Goal: Book appointment/travel/reservation

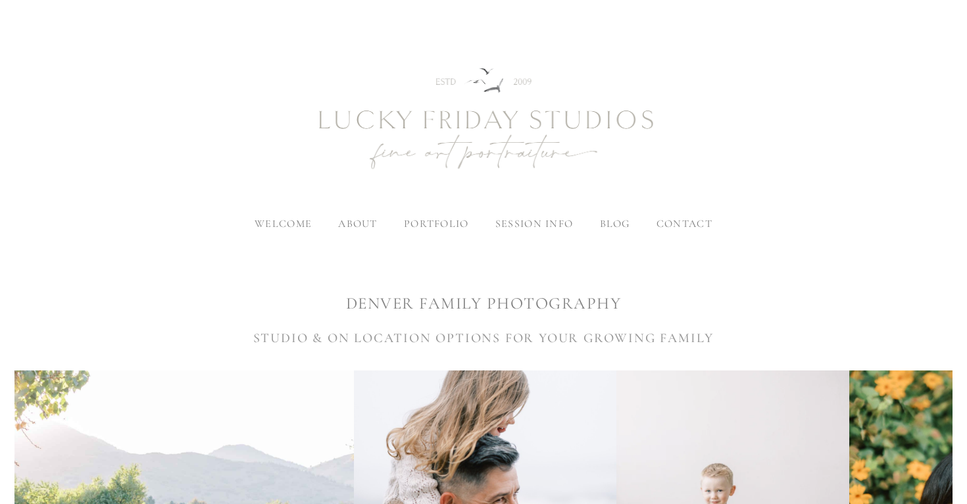
scroll to position [12, 0]
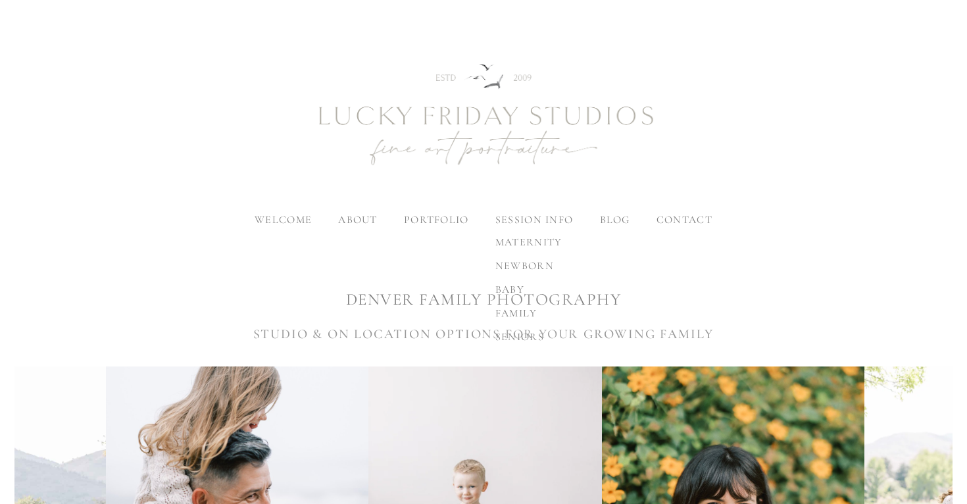
click at [519, 315] on span "family" at bounding box center [516, 312] width 42 height 13
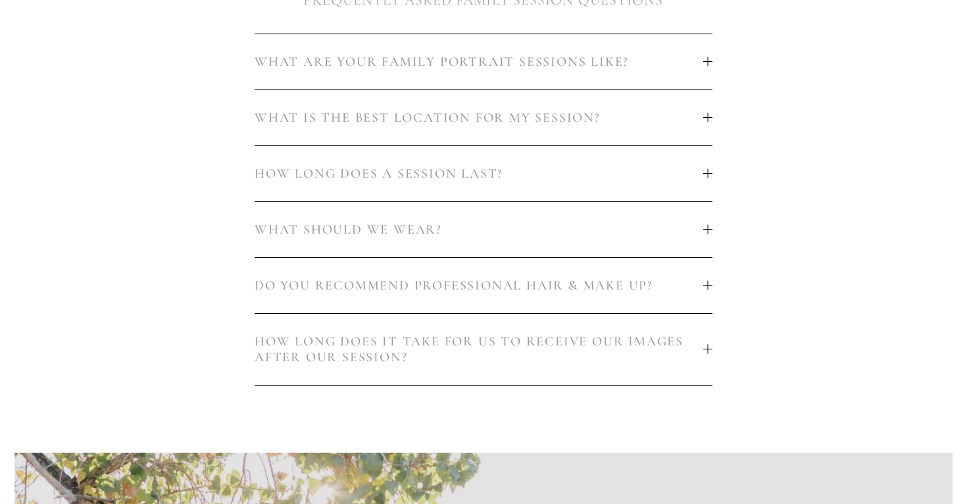
scroll to position [838, 0]
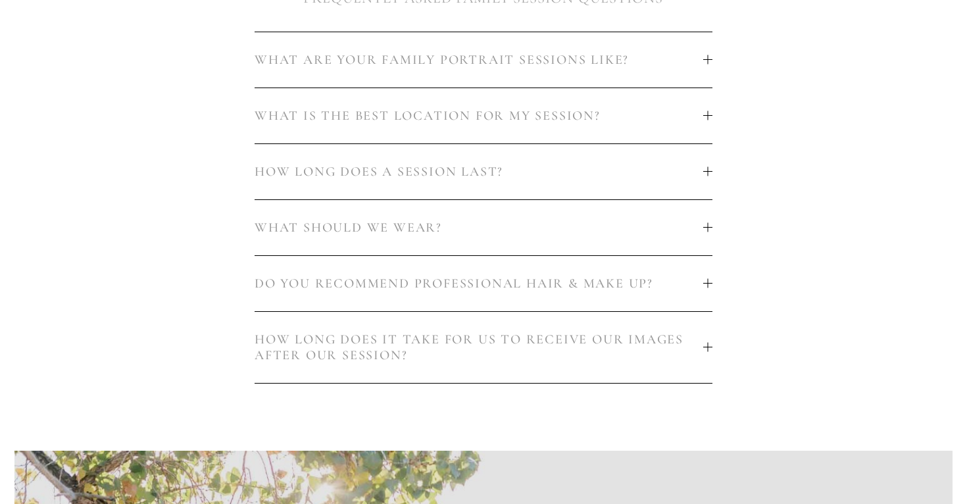
click at [529, 235] on button "WHAT SHOULD WE WEAR?" at bounding box center [484, 227] width 458 height 55
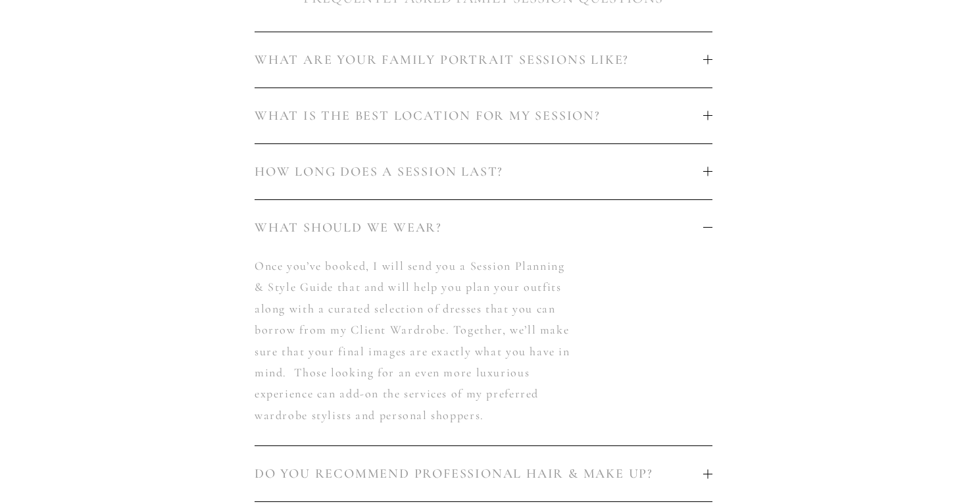
click at [529, 229] on span "WHAT SHOULD WE WEAR?" at bounding box center [479, 228] width 448 height 16
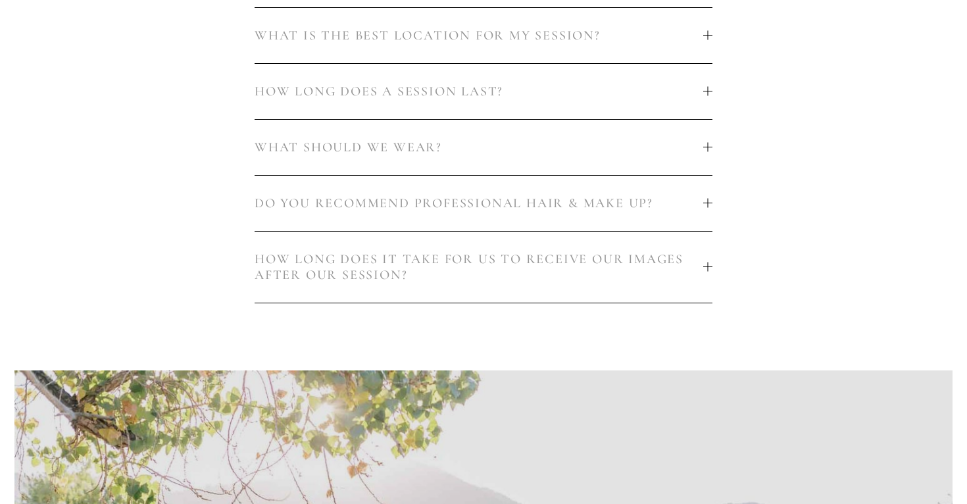
scroll to position [934, 0]
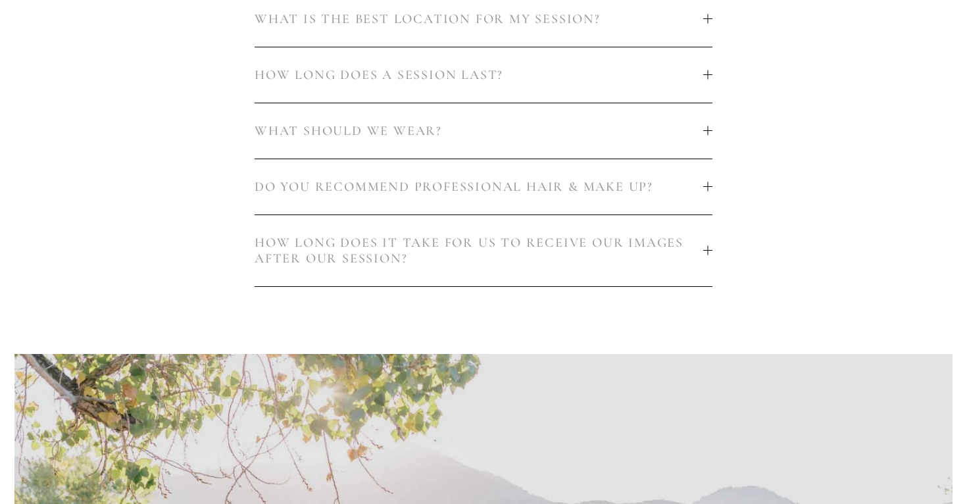
click at [498, 199] on button "DO YOU RECOMMEND PROFESSIONAL HAIR & MAKE UP?" at bounding box center [484, 186] width 458 height 55
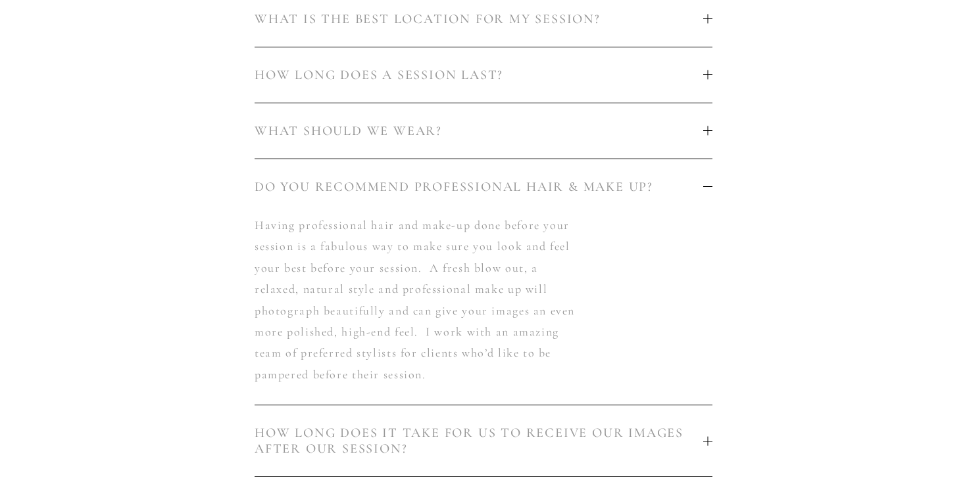
click at [498, 199] on button "DO YOU RECOMMEND PROFESSIONAL HAIR & MAKE UP?" at bounding box center [484, 186] width 458 height 55
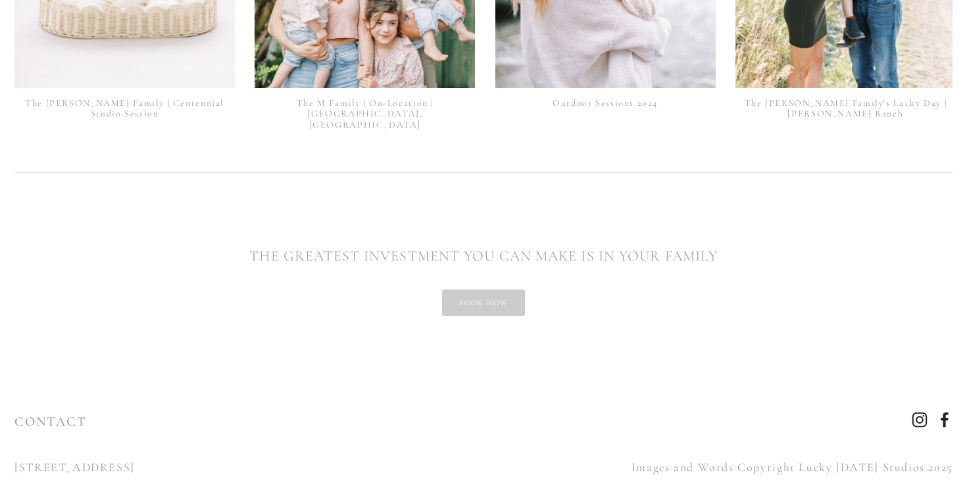
scroll to position [3380, 0]
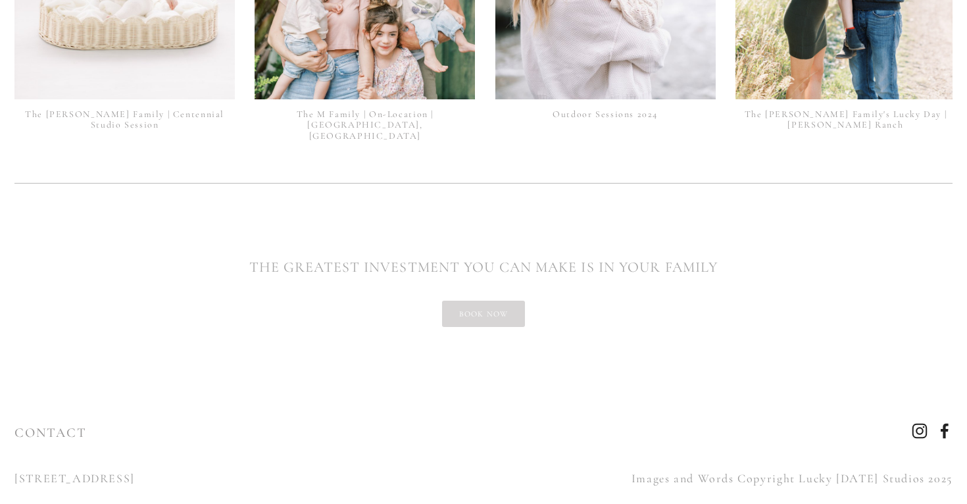
click at [487, 307] on link "book now" at bounding box center [484, 314] width 84 height 26
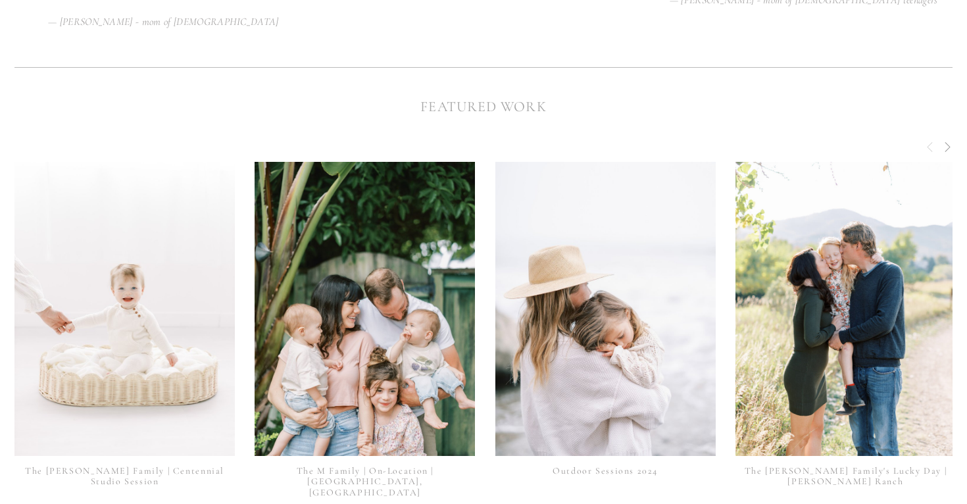
scroll to position [3358, 0]
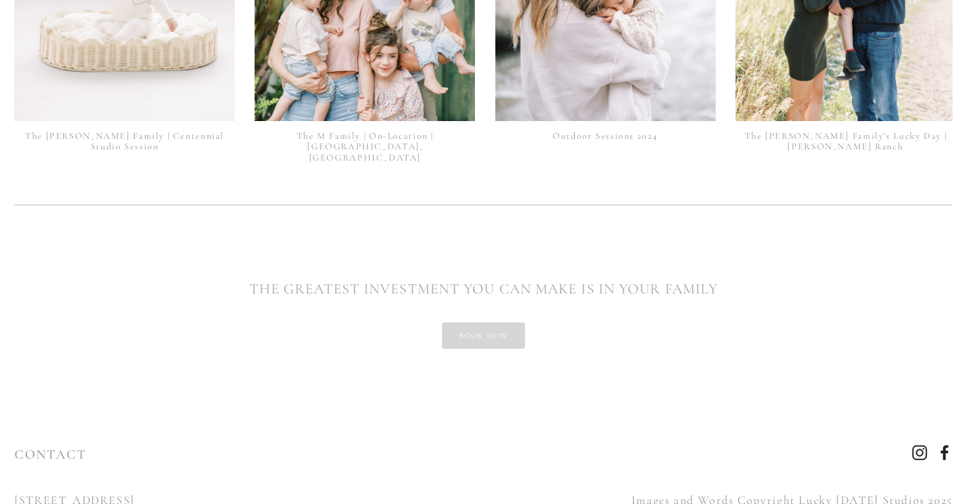
click at [484, 322] on link "book now" at bounding box center [484, 335] width 84 height 26
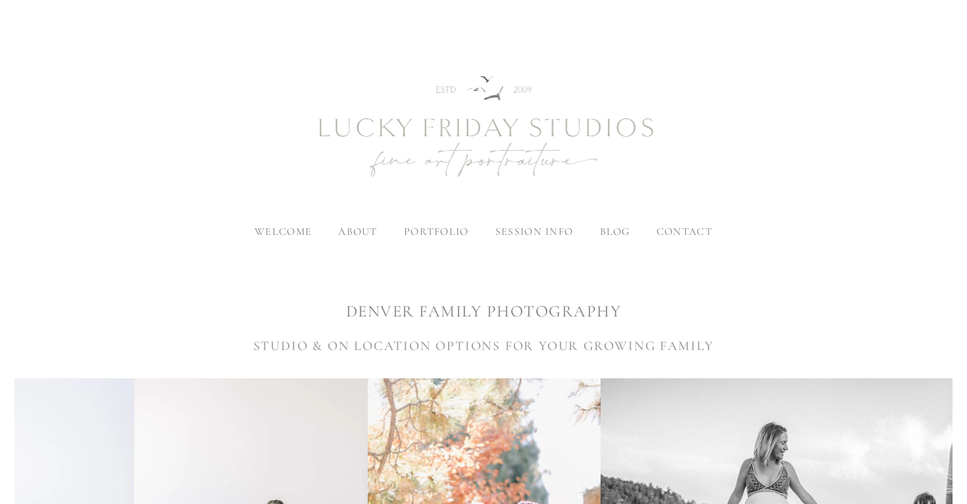
click at [305, 233] on span "welcome" at bounding box center [283, 231] width 57 height 13
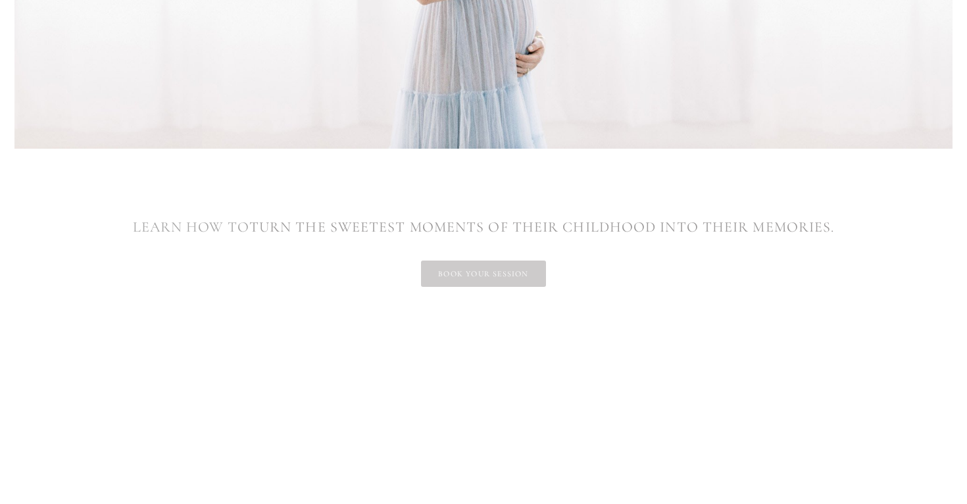
scroll to position [2359, 0]
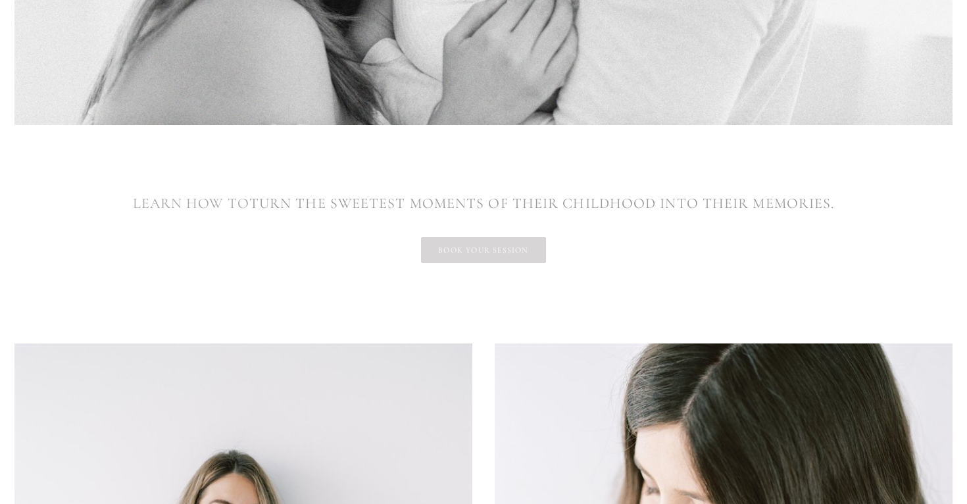
click at [458, 256] on link "book your session" at bounding box center [483, 250] width 124 height 26
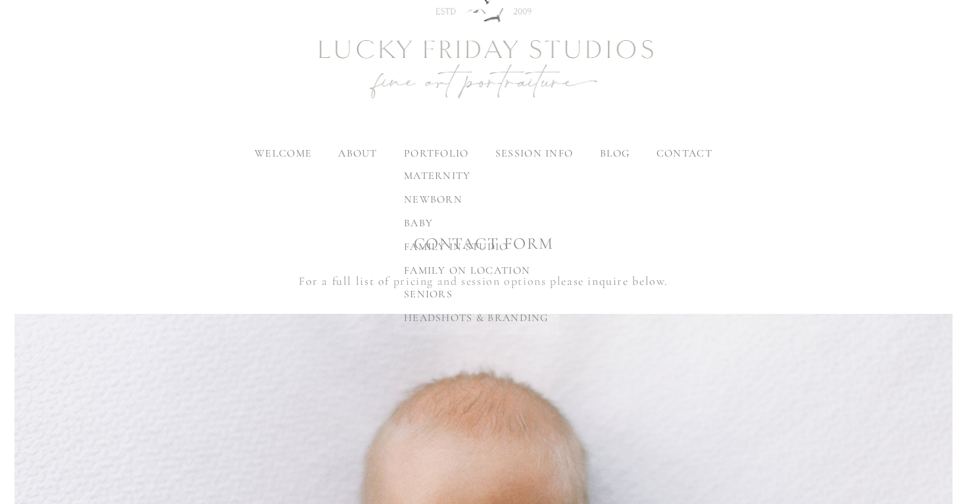
scroll to position [21, 0]
